Goal: Find specific page/section: Find specific page/section

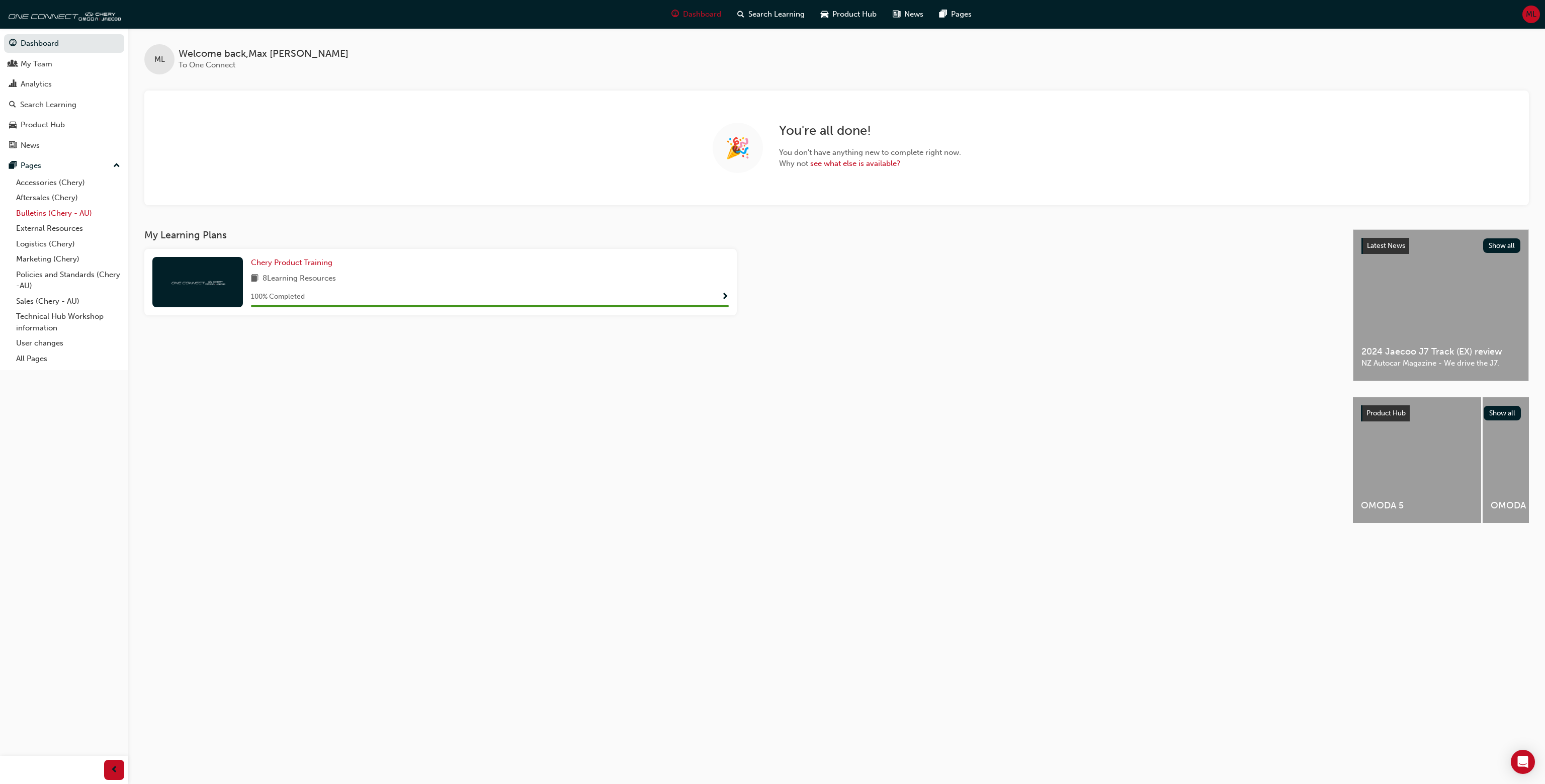
click at [77, 220] on link "Bulletins (Chery - AU)" at bounding box center [68, 213] width 112 height 16
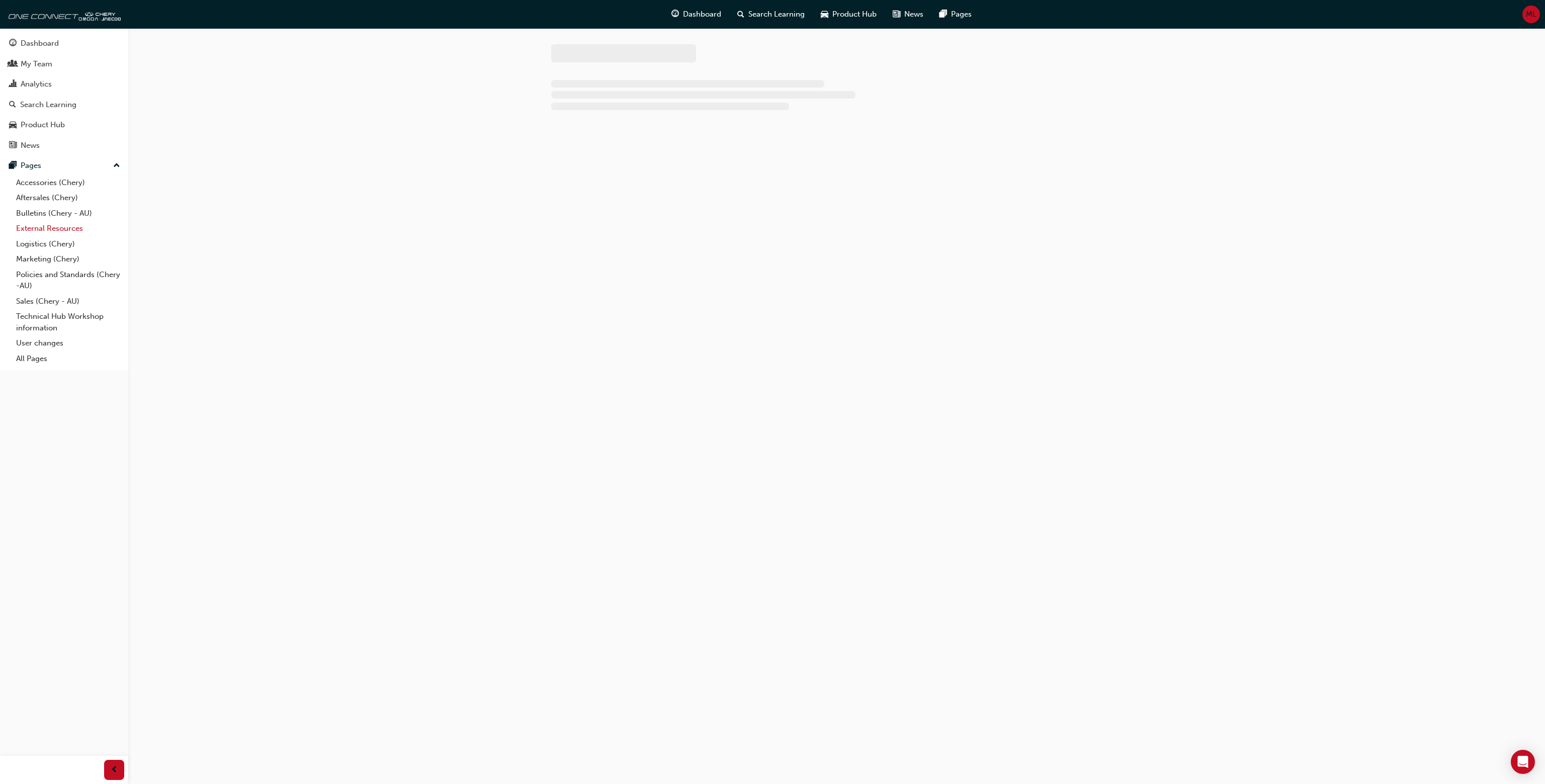
click at [75, 228] on link "External Resources" at bounding box center [68, 228] width 112 height 16
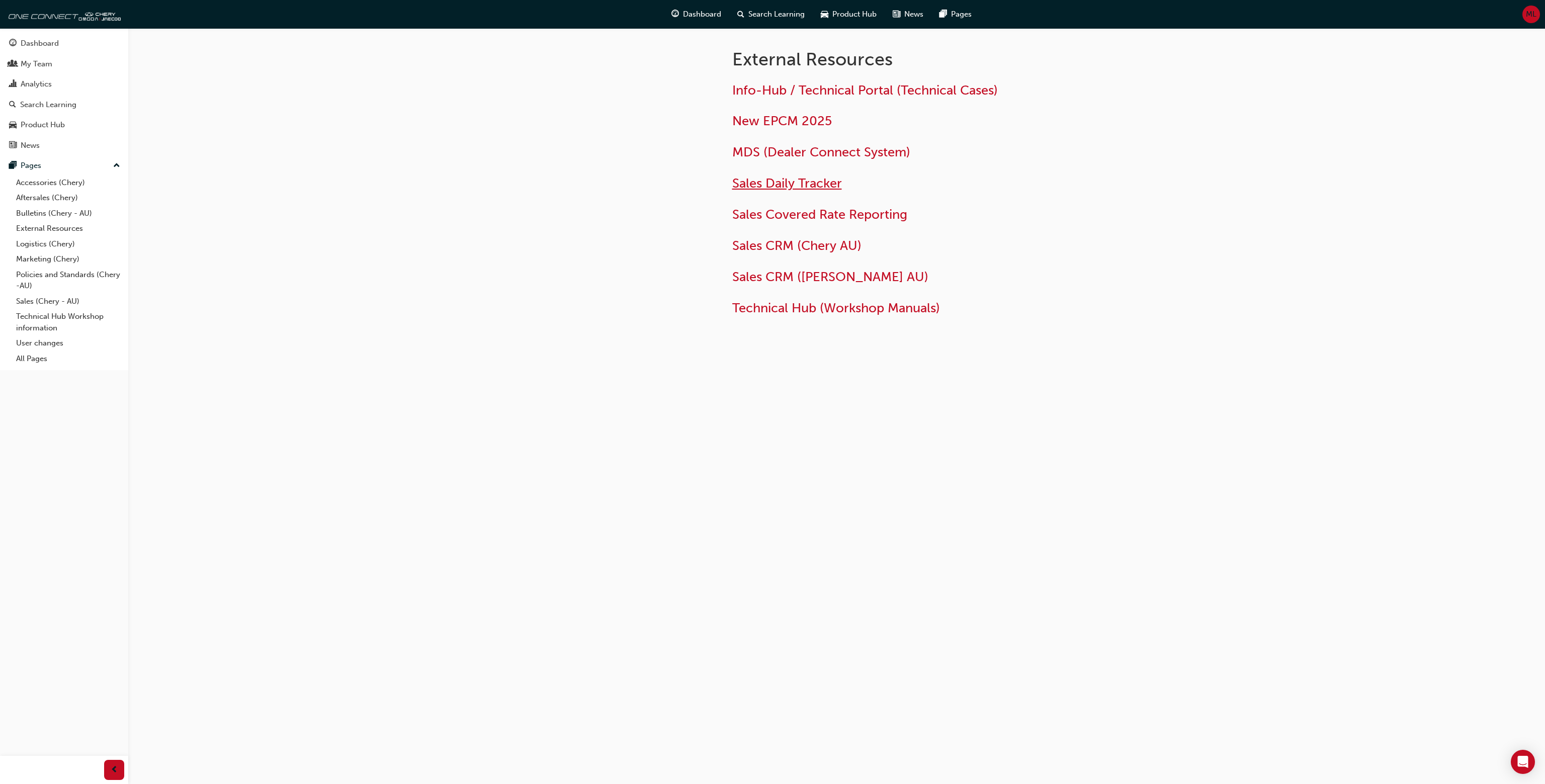
click at [824, 183] on span "Sales Daily Tracker" at bounding box center [787, 183] width 110 height 16
